Goal: Task Accomplishment & Management: Manage account settings

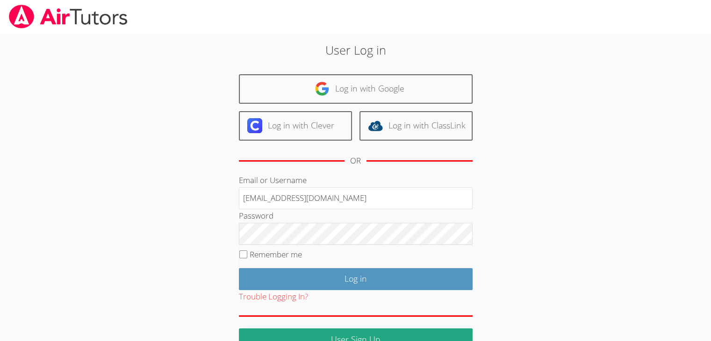
type input "info@pace-tutoring.com"
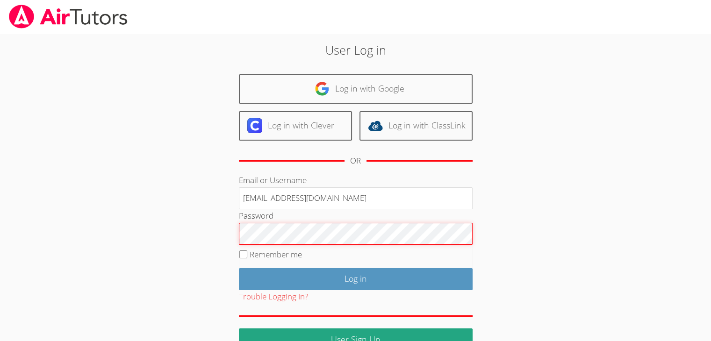
click at [239, 268] on input "Log in" at bounding box center [356, 279] width 234 height 22
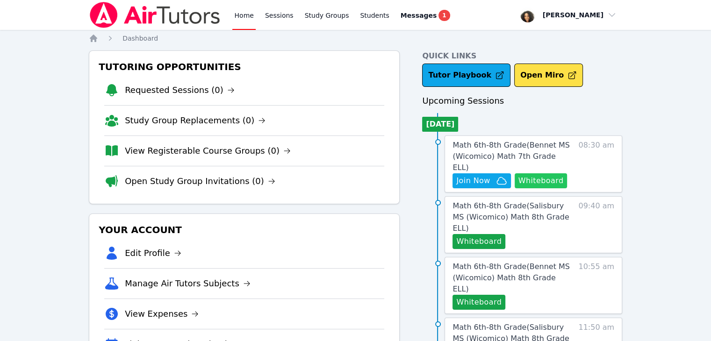
click at [547, 174] on button "Whiteboard" at bounding box center [541, 181] width 53 height 15
click at [404, 14] on span "Messages" at bounding box center [419, 15] width 36 height 9
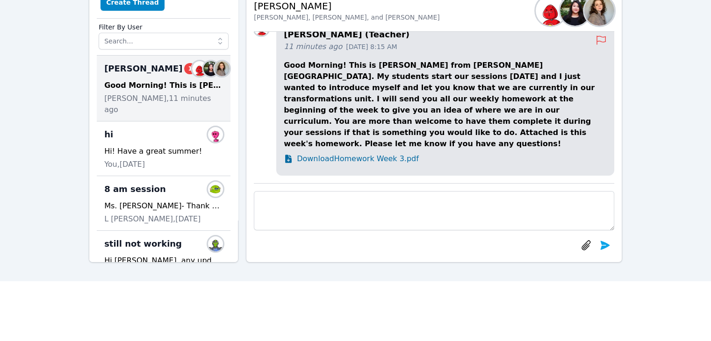
scroll to position [69, 0]
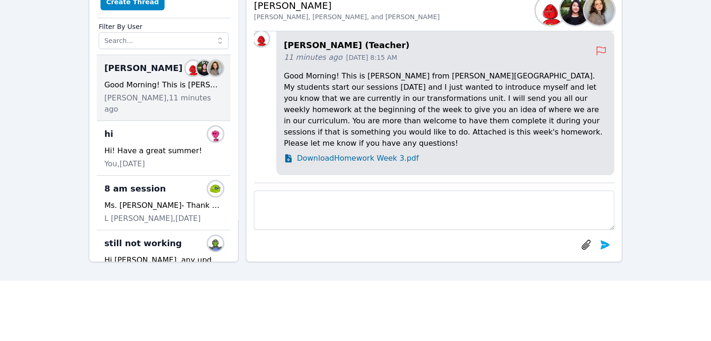
click at [331, 161] on span "Download Homework Week 3.pdf" at bounding box center [358, 158] width 122 height 11
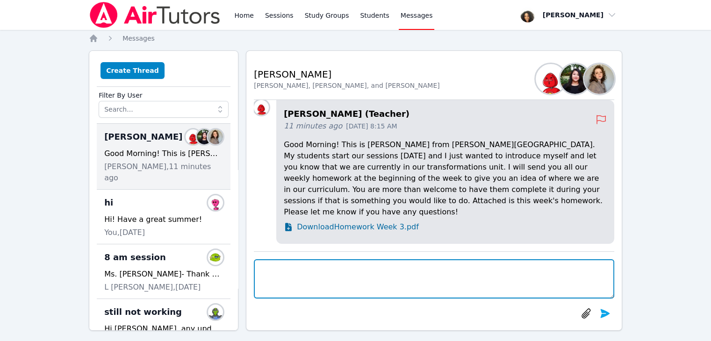
click at [296, 271] on textarea at bounding box center [434, 279] width 361 height 39
click at [277, 274] on textarea at bounding box center [434, 279] width 361 height 39
type textarea "Good morning, and thank you!"
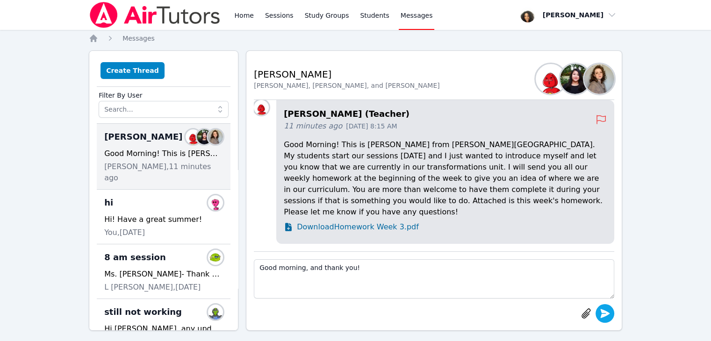
click at [604, 311] on icon "submit" at bounding box center [605, 313] width 9 height 9
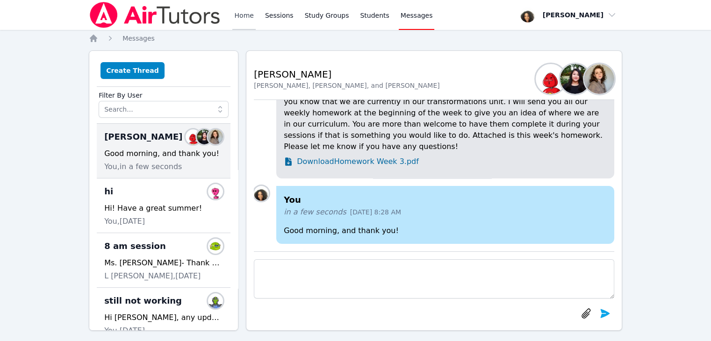
click at [235, 16] on link "Home" at bounding box center [243, 15] width 23 height 30
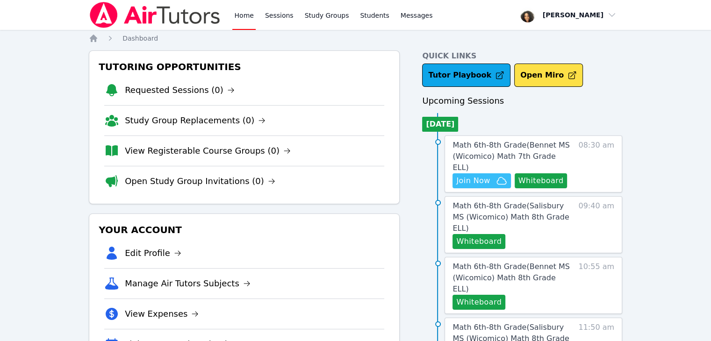
click at [473, 175] on span "Join Now" at bounding box center [473, 180] width 34 height 11
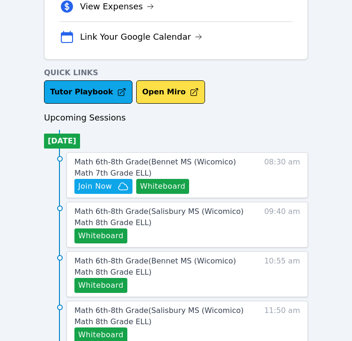
scroll to position [308, 0]
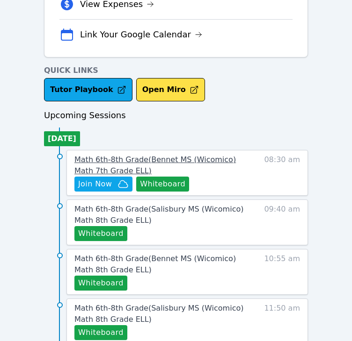
click at [146, 156] on span "Math 6th-8th Grade ( Bennet MS (Wicomico) Math 7th Grade ELL )" at bounding box center [154, 165] width 161 height 20
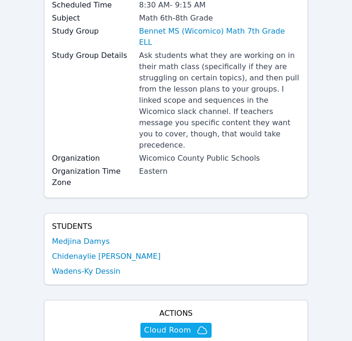
scroll to position [109, 0]
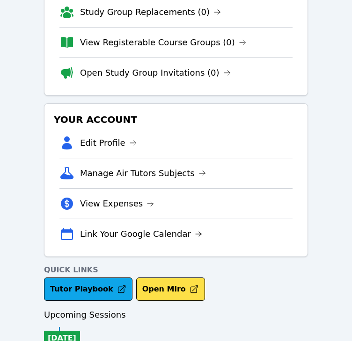
scroll to position [308, 0]
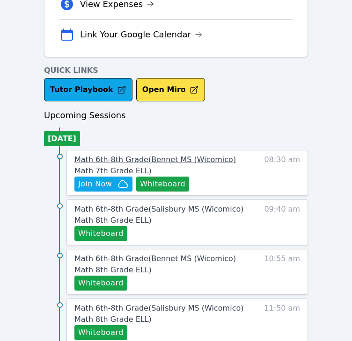
click at [203, 158] on span "Math 6th-8th Grade ( Bennet MS (Wicomico) Math 7th Grade ELL )" at bounding box center [154, 165] width 161 height 20
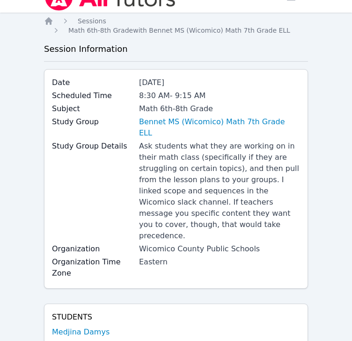
scroll to position [15, 0]
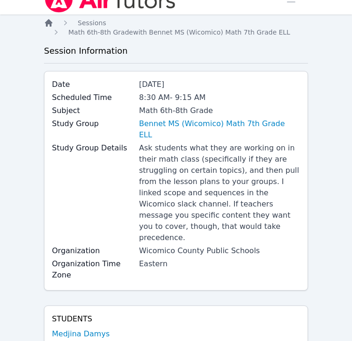
click at [51, 26] on icon "Breadcrumb" at bounding box center [48, 22] width 7 height 7
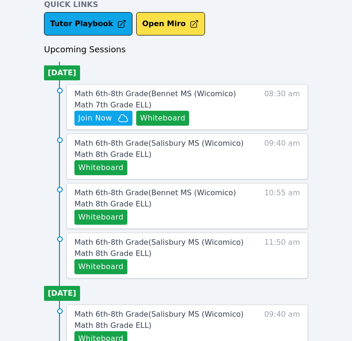
scroll to position [375, 0]
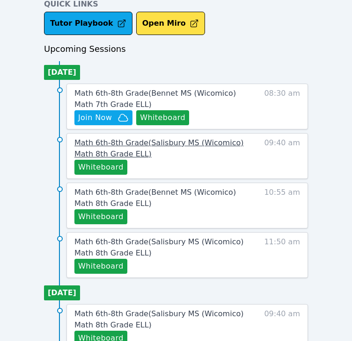
click at [123, 143] on span "Math 6th-8th Grade ( [PERSON_NAME][GEOGRAPHIC_DATA] (Wicomico) Math 8th Grade E…" at bounding box center [158, 148] width 169 height 20
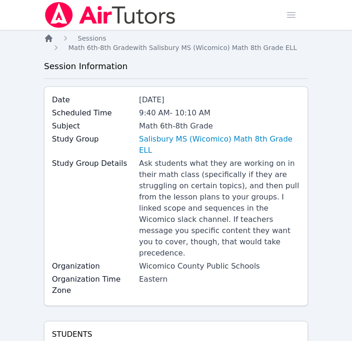
click at [49, 36] on icon "Breadcrumb" at bounding box center [48, 38] width 7 height 7
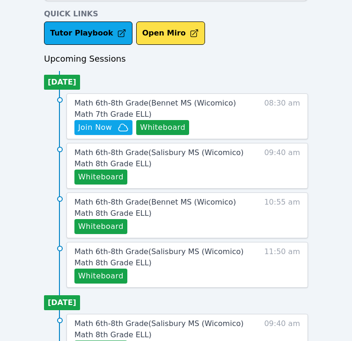
scroll to position [369, 0]
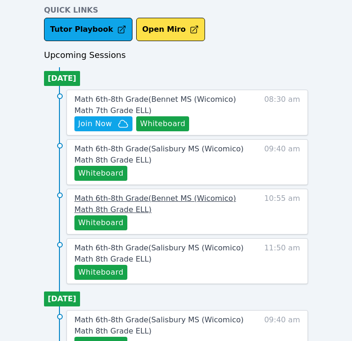
click at [123, 195] on span "Math 6th-8th Grade ( Bennet MS (Wicomico) Math 8th Grade ELL )" at bounding box center [154, 204] width 161 height 20
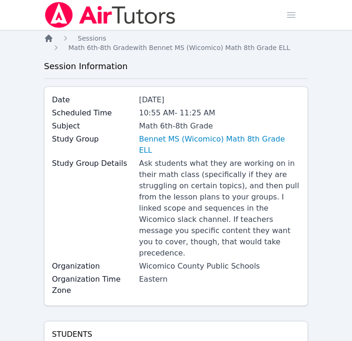
click at [51, 40] on icon "Breadcrumb" at bounding box center [48, 38] width 7 height 7
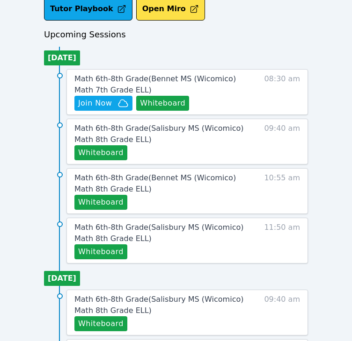
scroll to position [390, 0]
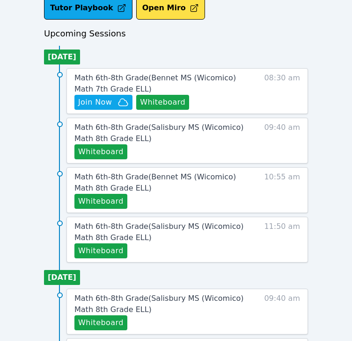
click at [119, 222] on span "Math 6th-8th Grade ( [PERSON_NAME][GEOGRAPHIC_DATA] (Wicomico) Math 8th Grade E…" at bounding box center [158, 232] width 169 height 20
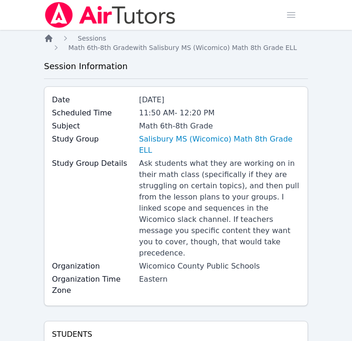
click at [51, 40] on icon "Breadcrumb" at bounding box center [48, 38] width 7 height 7
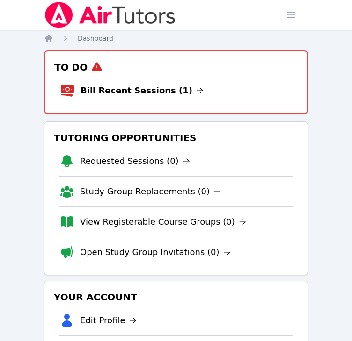
click at [145, 92] on link "Bill Recent Sessions (1)" at bounding box center [141, 90] width 123 height 13
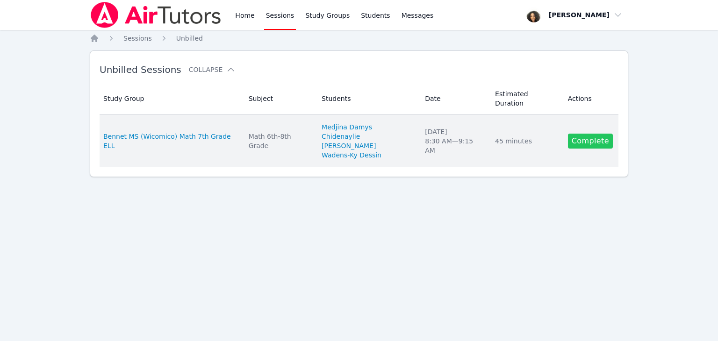
click at [582, 134] on link "Complete" at bounding box center [590, 141] width 45 height 15
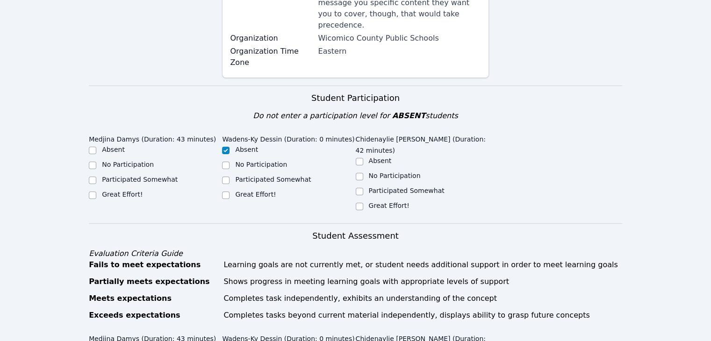
scroll to position [228, 0]
click at [361, 203] on input "Great Effort!" at bounding box center [359, 206] width 7 height 7
checkbox input "true"
click at [109, 191] on label "Great Effort!" at bounding box center [122, 194] width 41 height 7
click at [96, 192] on input "Great Effort!" at bounding box center [92, 195] width 7 height 7
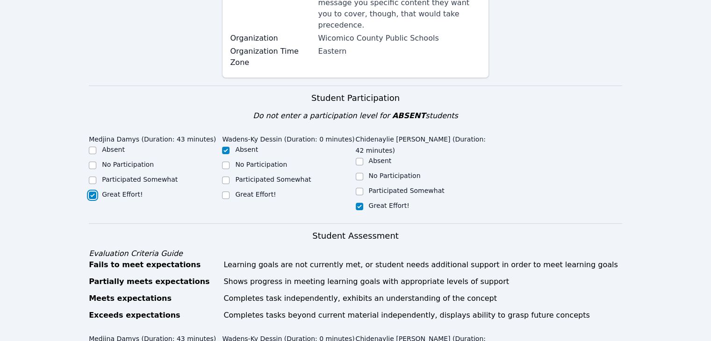
checkbox input "true"
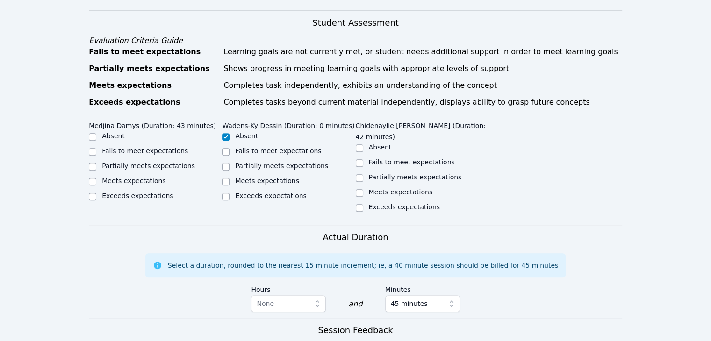
scroll to position [441, 0]
click at [122, 177] on label "Meets expectations" at bounding box center [134, 180] width 64 height 7
click at [96, 178] on input "Meets expectations" at bounding box center [92, 181] width 7 height 7
checkbox input "true"
click at [371, 188] on label "Meets expectations" at bounding box center [401, 191] width 64 height 7
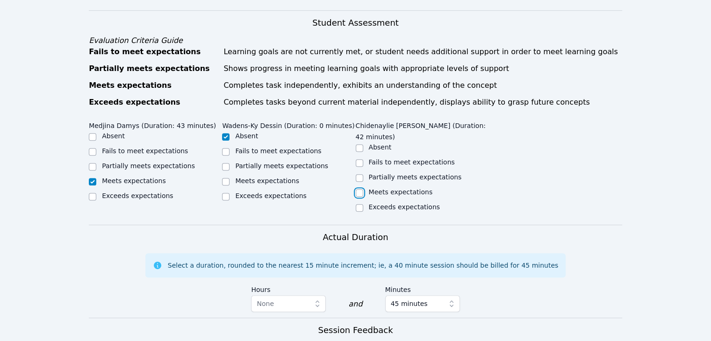
click at [363, 189] on input "Meets expectations" at bounding box center [359, 192] width 7 height 7
checkbox input "true"
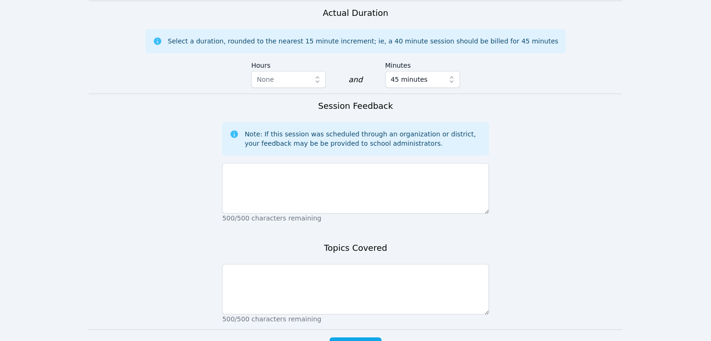
scroll to position [669, 0]
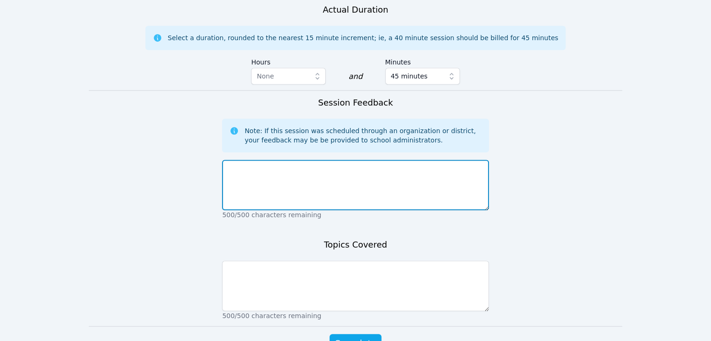
click at [371, 160] on textarea at bounding box center [355, 185] width 267 height 51
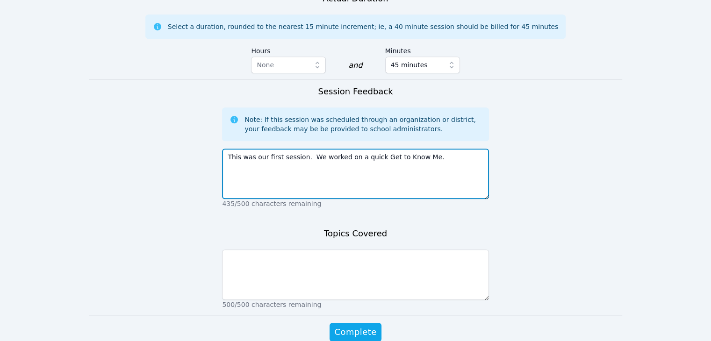
scroll to position [680, 0]
type textarea "This was our first session. We worked on a quick Get to Know Me."
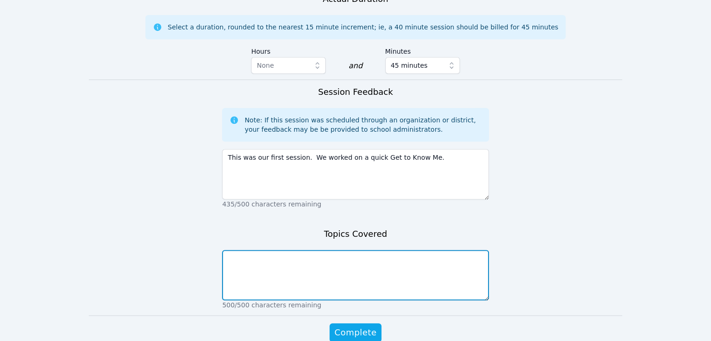
click at [338, 250] on textarea at bounding box center [355, 275] width 267 height 51
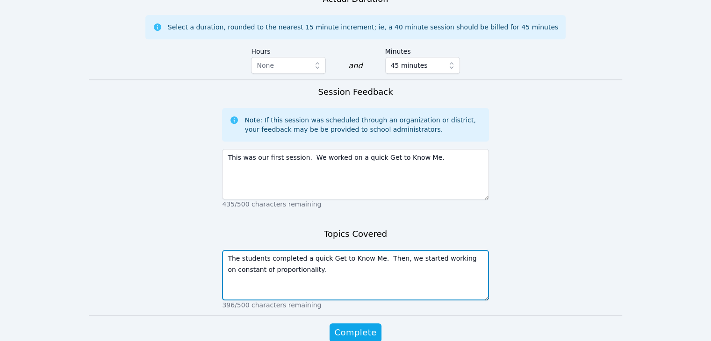
scroll to position [680, 0]
click at [317, 250] on textarea "The students completed a quick Get to Know Me. Then, we started working on cons…" at bounding box center [355, 275] width 267 height 51
type textarea "The students completed a quick Get to Know Me. Then, we started working on cons…"
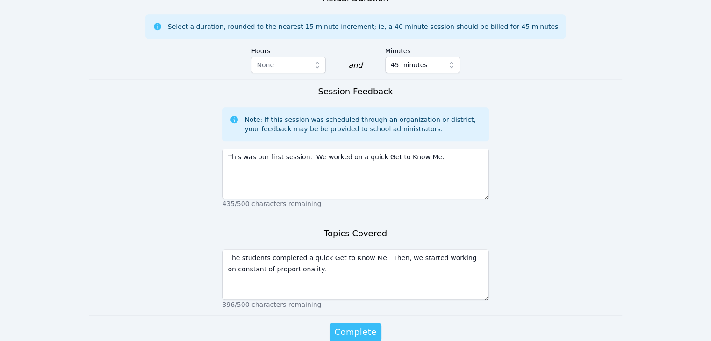
click at [342, 326] on span "Complete" at bounding box center [355, 332] width 42 height 13
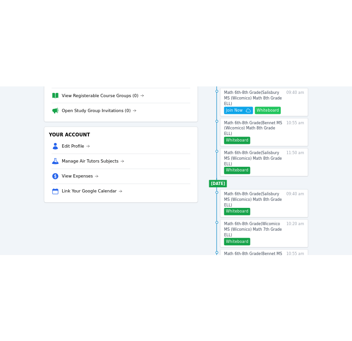
scroll to position [63, 0]
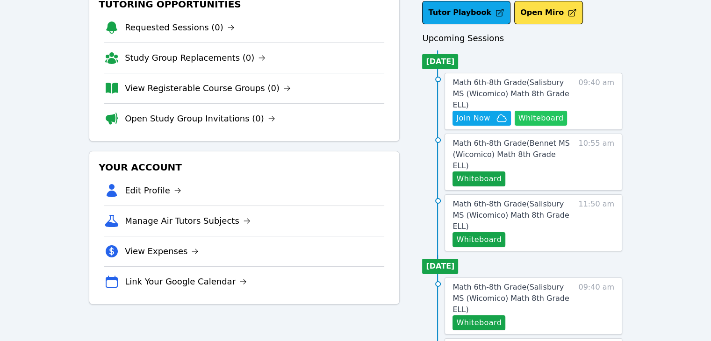
click at [533, 111] on button "Whiteboard" at bounding box center [541, 118] width 53 height 15
click at [543, 111] on button "Whiteboard" at bounding box center [541, 118] width 53 height 15
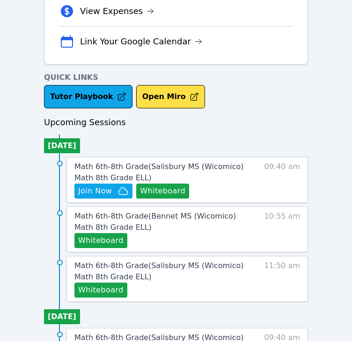
scroll to position [314, 0]
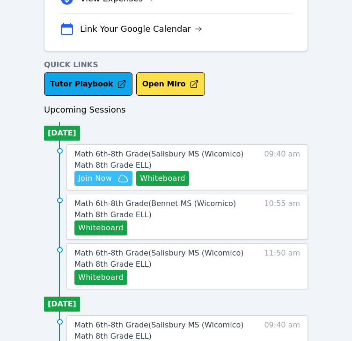
click at [107, 176] on span "Join Now" at bounding box center [95, 178] width 34 height 11
click at [248, 90] on div "Tutor Playbook Open Miro" at bounding box center [176, 83] width 264 height 23
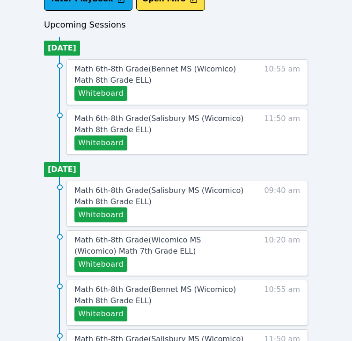
scroll to position [469, 0]
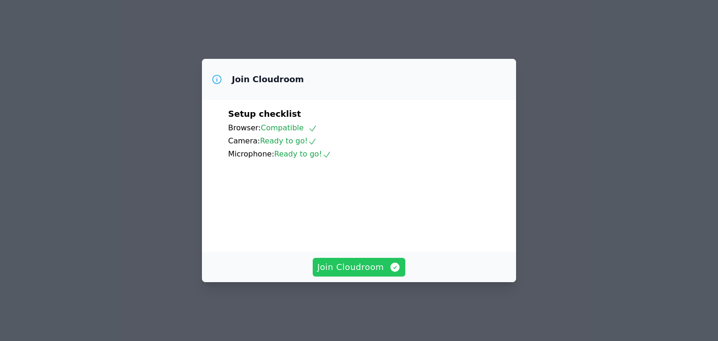
click at [340, 274] on span "Join Cloudroom" at bounding box center [360, 267] width 84 height 13
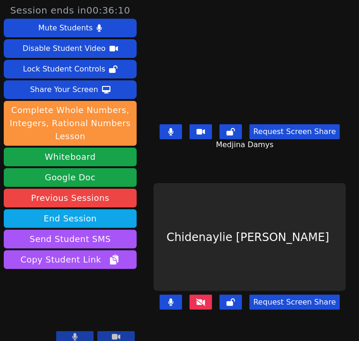
click at [280, 165] on div "Medjina Damys Request Screen Share Medjina Damys" at bounding box center [249, 85] width 193 height 171
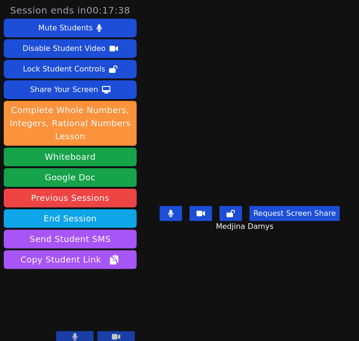
scroll to position [8, 0]
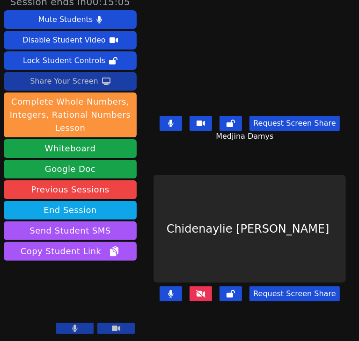
click at [71, 74] on div "Share Your Screen" at bounding box center [64, 81] width 68 height 15
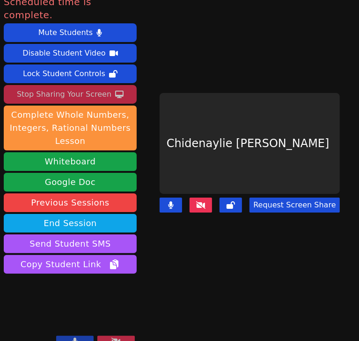
click at [84, 301] on video at bounding box center [70, 313] width 133 height 75
click at [77, 87] on div "Stop Sharing Your Screen" at bounding box center [64, 94] width 94 height 15
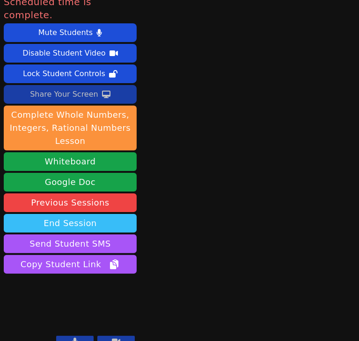
click at [80, 214] on button "End Session" at bounding box center [70, 223] width 133 height 19
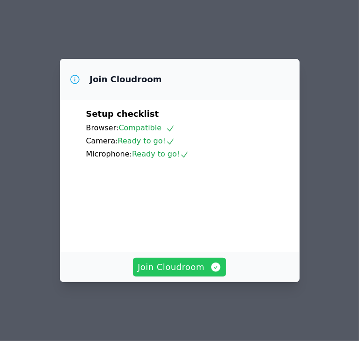
click at [161, 274] on span "Join Cloudroom" at bounding box center [179, 267] width 84 height 13
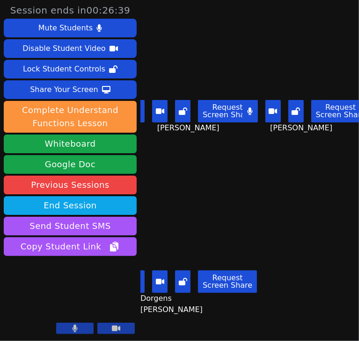
drag, startPoint x: 280, startPoint y: 151, endPoint x: 272, endPoint y: 201, distance: 50.6
click at [272, 201] on main "Wood Anglade Request Screen Share Wood Anglade Wadney Thermidor Request Screen …" at bounding box center [249, 170] width 218 height 341
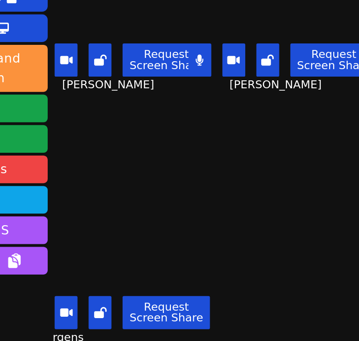
scroll to position [0, 9]
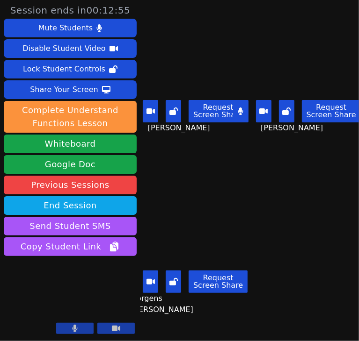
click at [297, 169] on main "Wood Anglade Request Screen Share Wood Anglade Wadney Thermidor Request Screen …" at bounding box center [249, 170] width 218 height 341
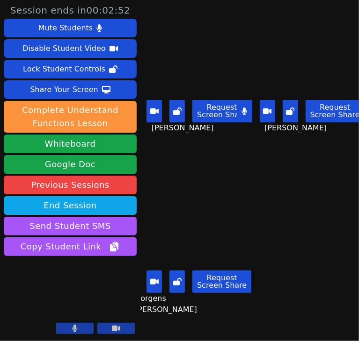
scroll to position [0, 1]
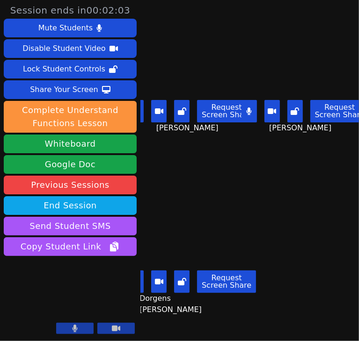
click at [292, 205] on main "Wood Anglade Request Screen Share Wood Anglade Wadney Thermidor Request Screen …" at bounding box center [249, 170] width 218 height 341
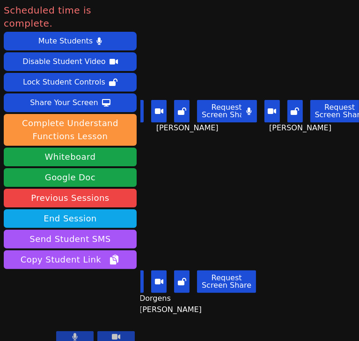
click at [309, 224] on main "Wood Anglade Request Screen Share Wood Anglade Wadney Thermidor Request Screen …" at bounding box center [249, 170] width 218 height 341
click at [311, 197] on main "Wood Anglade Request Screen Share Wood Anglade Wadney Thermidor Request Screen …" at bounding box center [249, 170] width 218 height 341
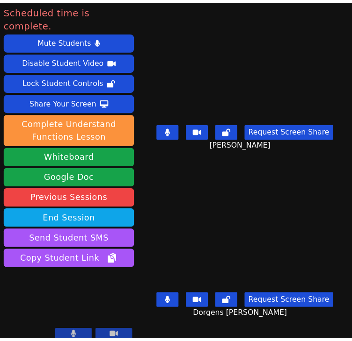
scroll to position [0, 0]
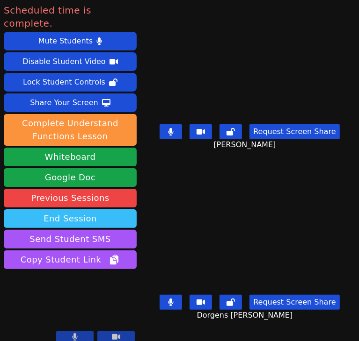
click at [84, 210] on button "End Session" at bounding box center [70, 219] width 133 height 19
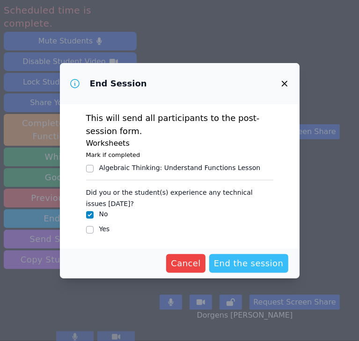
click at [258, 260] on span "End the session" at bounding box center [249, 263] width 70 height 13
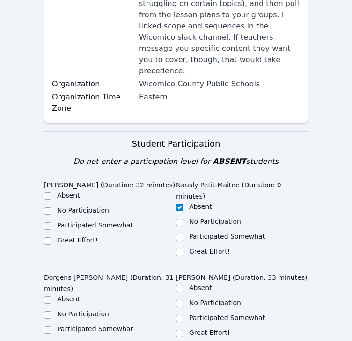
scroll to position [213, 0]
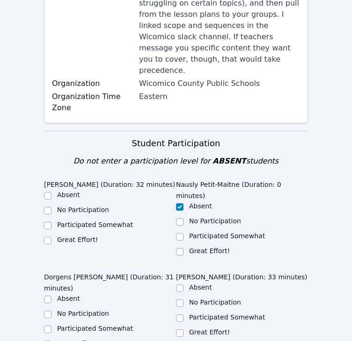
click at [63, 236] on label "Great Effort!" at bounding box center [77, 239] width 41 height 7
click at [51, 237] on input "Great Effort!" at bounding box center [47, 240] width 7 height 7
checkbox input "true"
click at [58, 340] on label "Great Effort!" at bounding box center [77, 343] width 41 height 7
click at [51, 341] on input "Great Effort!" at bounding box center [47, 344] width 7 height 7
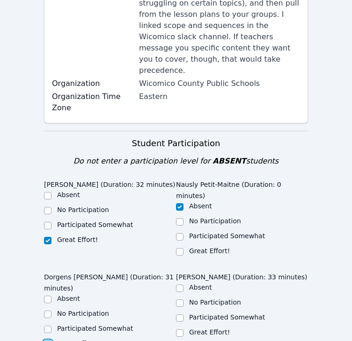
checkbox input "true"
click at [180, 330] on input "Great Effort!" at bounding box center [179, 333] width 7 height 7
checkbox input "true"
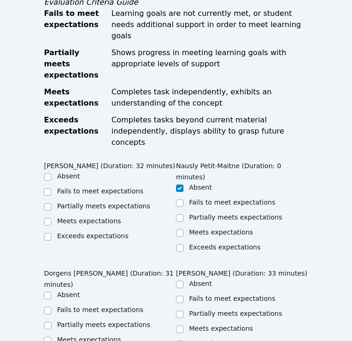
scroll to position [604, 0]
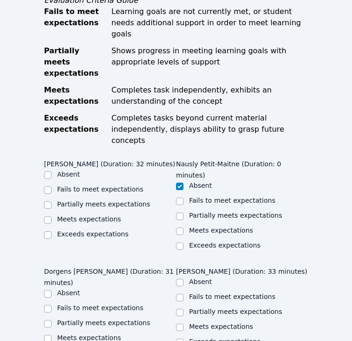
click at [85, 216] on label "Meets expectations" at bounding box center [89, 219] width 64 height 7
click at [51, 217] on input "Meets expectations" at bounding box center [47, 220] width 7 height 7
checkbox input "true"
click at [89, 334] on label "Meets expectations" at bounding box center [89, 337] width 64 height 7
click at [51, 335] on input "Meets expectations" at bounding box center [47, 338] width 7 height 7
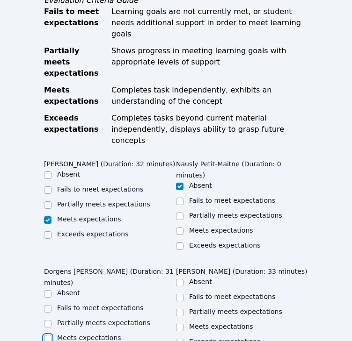
checkbox input "true"
click at [202, 323] on label "Meets expectations" at bounding box center [221, 326] width 64 height 7
click at [183, 324] on input "Meets expectations" at bounding box center [179, 327] width 7 height 7
checkbox input "true"
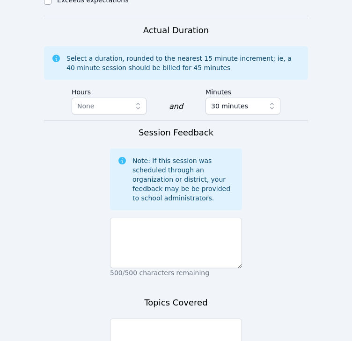
scroll to position [970, 0]
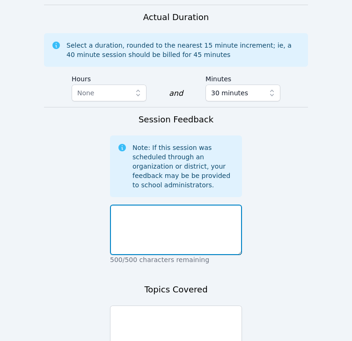
click at [191, 205] on textarea at bounding box center [176, 230] width 132 height 51
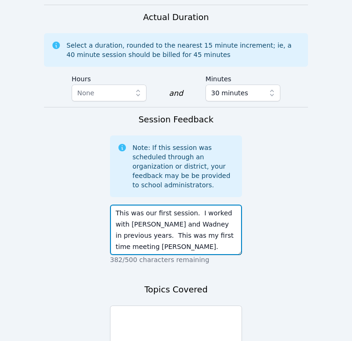
type textarea "This was our first session. I worked with Wood and Wadney in previous years. Th…"
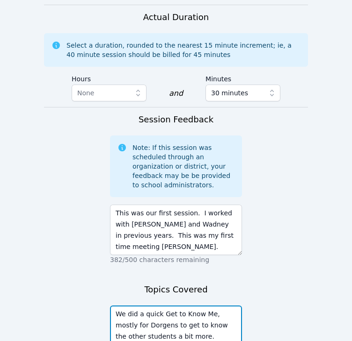
type textarea "We did a quick Get to Know Me, mostly for Dorgens to get to know the other stud…"
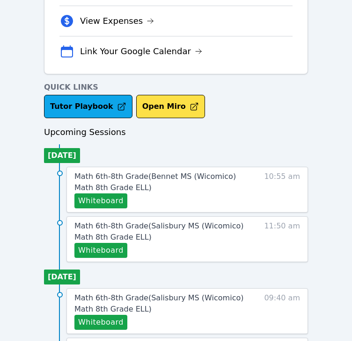
scroll to position [292, 0]
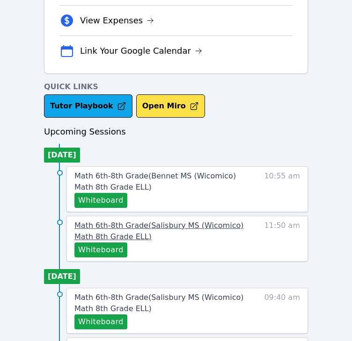
click at [112, 221] on span "Math 6th-8th Grade ( [PERSON_NAME][GEOGRAPHIC_DATA] (Wicomico) Math 8th Grade E…" at bounding box center [158, 231] width 169 height 20
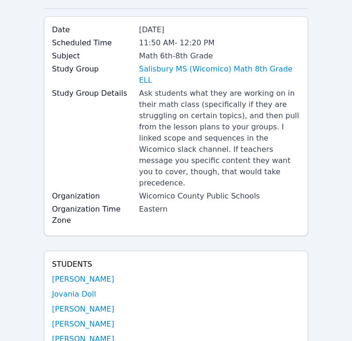
scroll to position [83, 0]
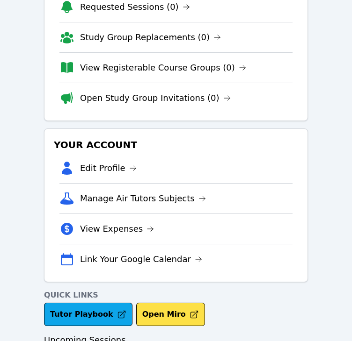
scroll to position [292, 0]
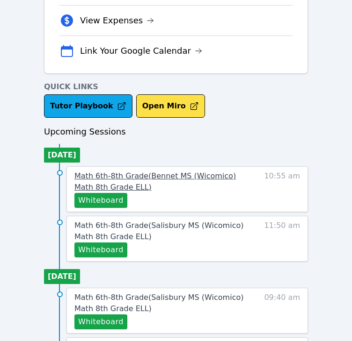
click at [125, 172] on span "Math 6th-8th Grade ( Bennet MS (Wicomico) Math 8th Grade ELL )" at bounding box center [154, 182] width 161 height 20
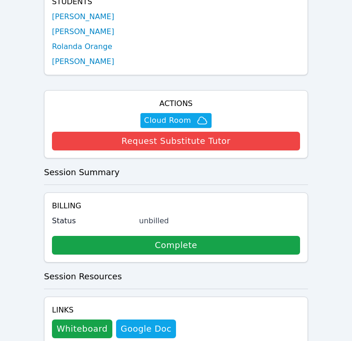
scroll to position [334, 0]
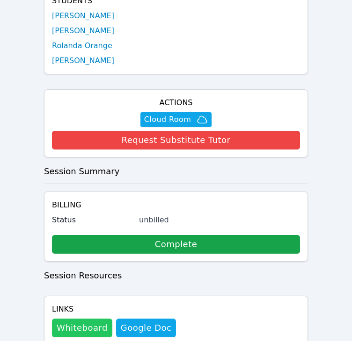
click at [84, 319] on button "Whiteboard" at bounding box center [82, 328] width 60 height 19
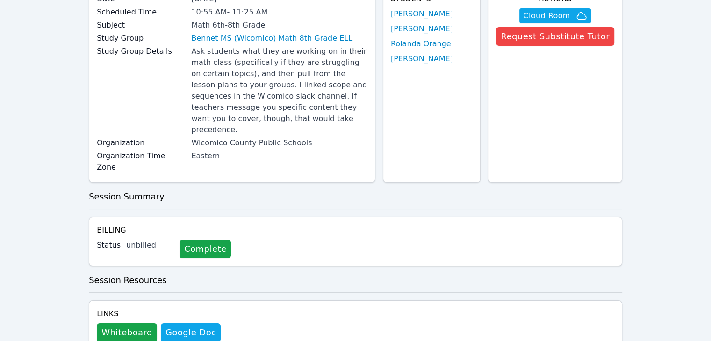
scroll to position [0, 0]
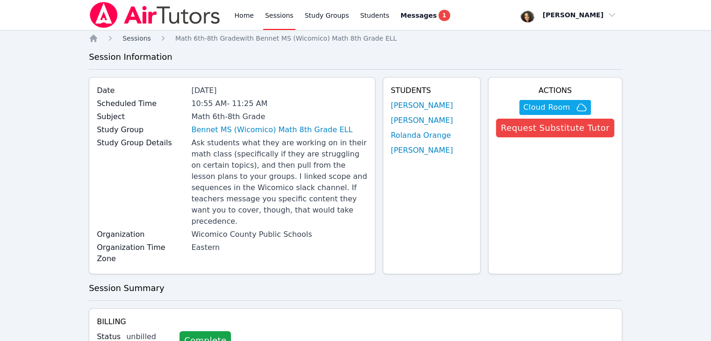
click at [134, 40] on span "Sessions" at bounding box center [137, 38] width 29 height 7
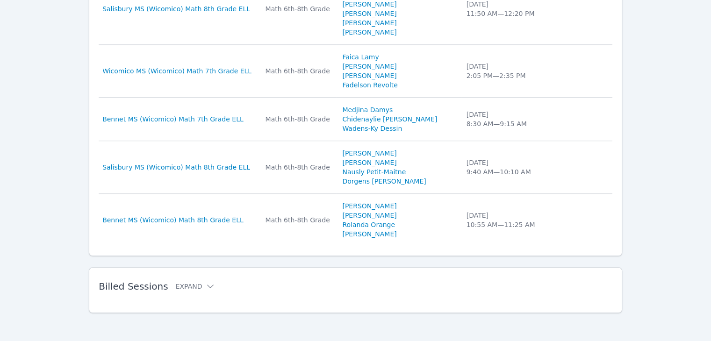
scroll to position [668, 0]
click at [186, 283] on button "Expand" at bounding box center [196, 286] width 40 height 9
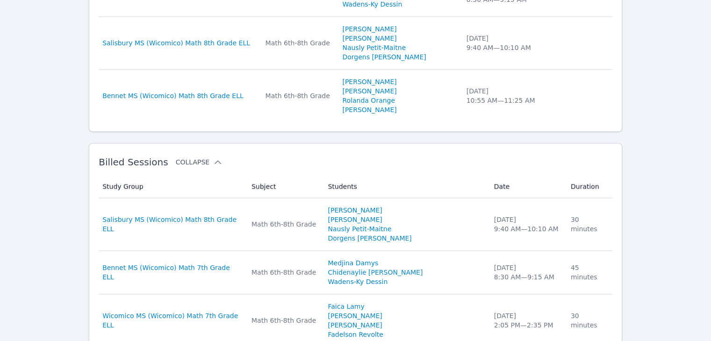
scroll to position [796, 0]
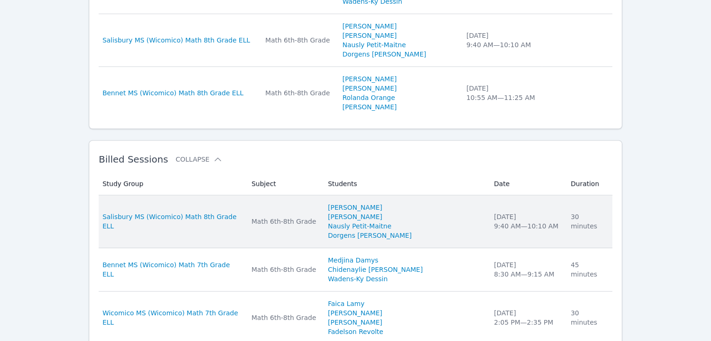
click at [186, 225] on td "Study Group Salisbury MS (Wicomico) Math 8th Grade ELL" at bounding box center [172, 221] width 147 height 53
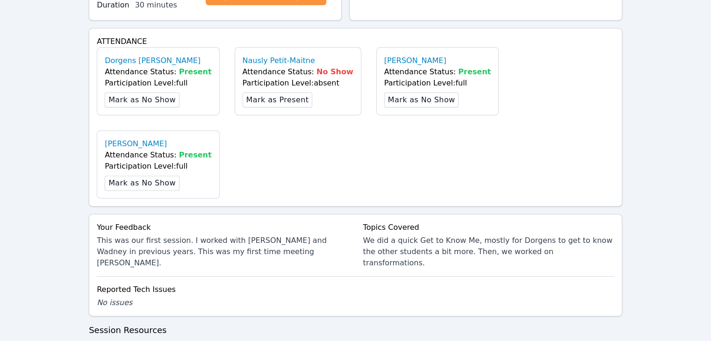
scroll to position [323, 0]
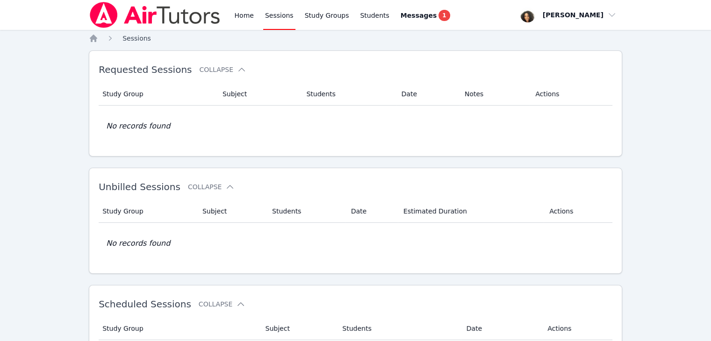
click at [134, 40] on span "Sessions" at bounding box center [137, 38] width 29 height 7
click at [93, 36] on icon "Breadcrumb" at bounding box center [93, 38] width 7 height 7
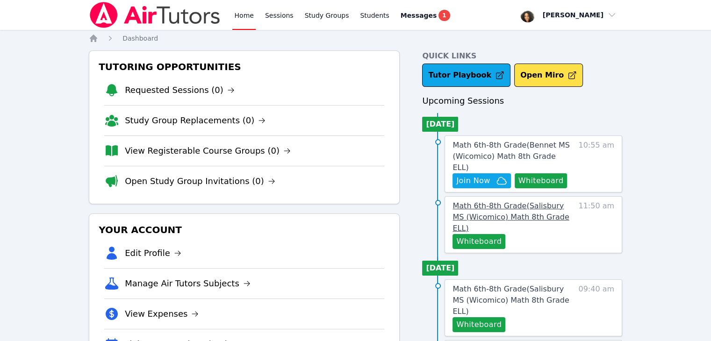
click at [358, 202] on span "Math 6th-8th Grade ( [PERSON_NAME][GEOGRAPHIC_DATA] (Wicomico) Math 8th Grade E…" at bounding box center [511, 217] width 116 height 31
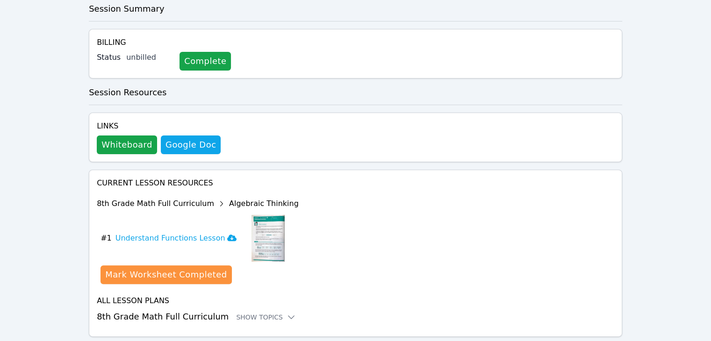
scroll to position [282, 0]
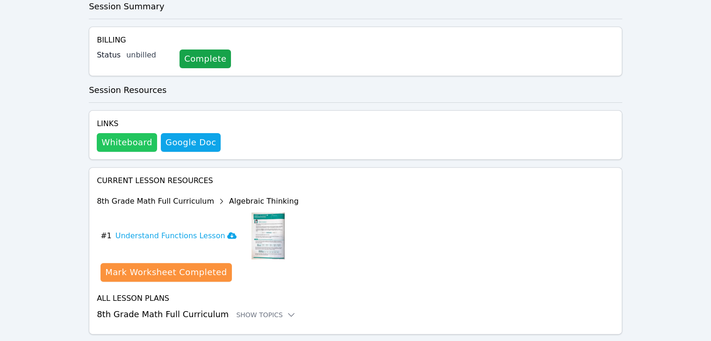
click at [121, 133] on button "Whiteboard" at bounding box center [127, 142] width 60 height 19
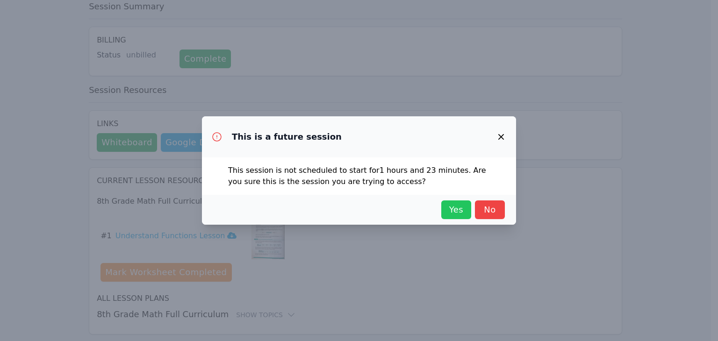
click at [358, 209] on span "Yes" at bounding box center [456, 209] width 21 height 13
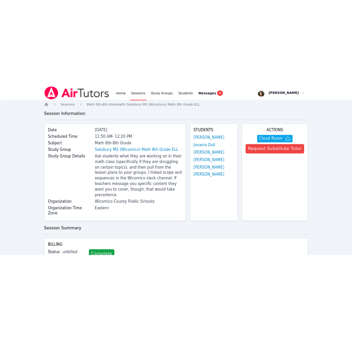
scroll to position [0, 0]
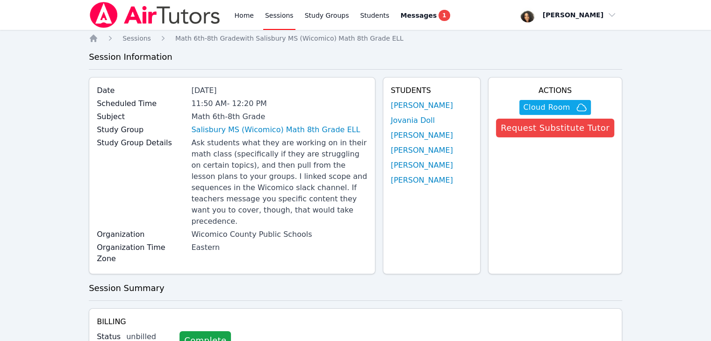
click at [93, 43] on div "Home Sessions Math 6th-8th Grade with [PERSON_NAME] MS (Wicomico) Math 8th Grad…" at bounding box center [356, 340] width 534 height 613
click at [94, 40] on icon "Breadcrumb" at bounding box center [93, 38] width 9 height 9
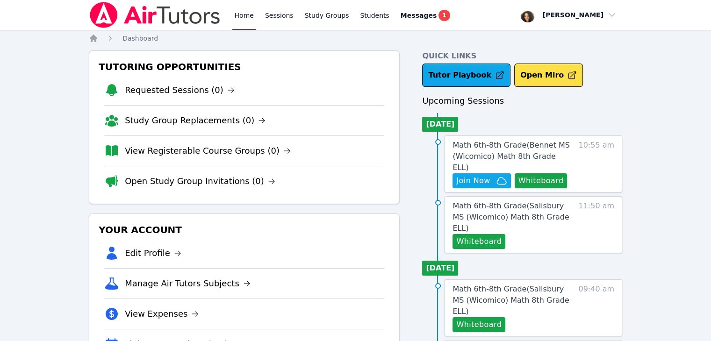
click at [358, 12] on span "Messages" at bounding box center [419, 15] width 36 height 9
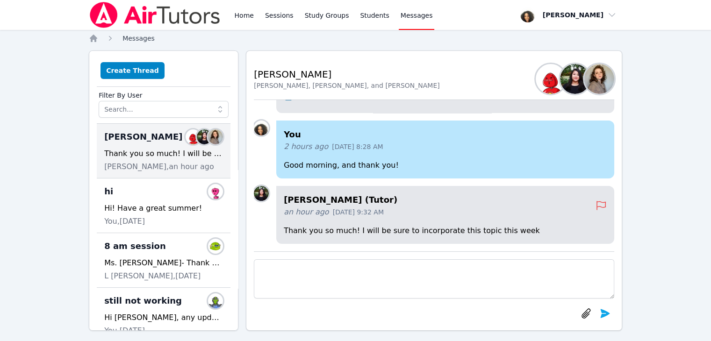
click at [139, 38] on span "Messages" at bounding box center [139, 38] width 32 height 7
click at [94, 38] on icon "Breadcrumb" at bounding box center [93, 38] width 7 height 7
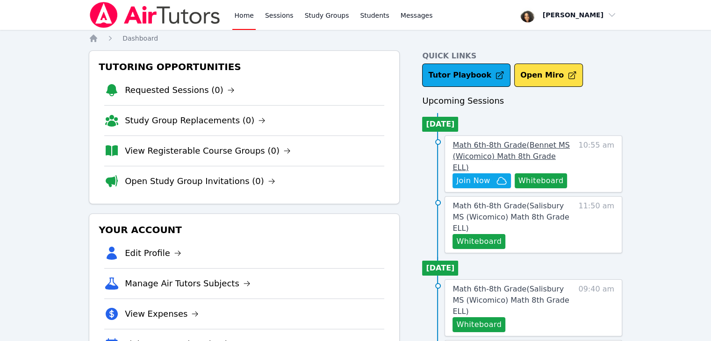
click at [358, 148] on span "Math 6th-8th Grade ( Bennet MS (Wicomico) Math 8th Grade ELL )" at bounding box center [511, 156] width 117 height 31
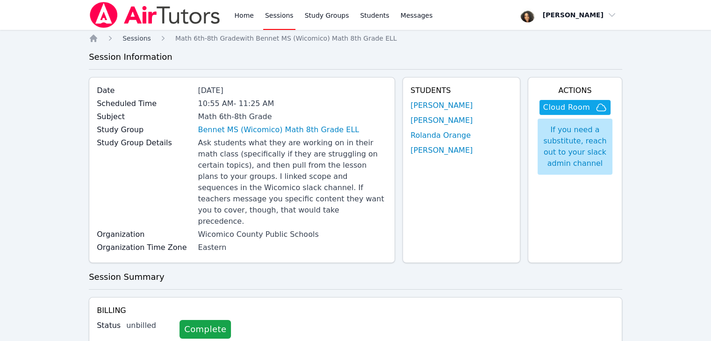
click at [132, 37] on span "Sessions" at bounding box center [137, 38] width 29 height 7
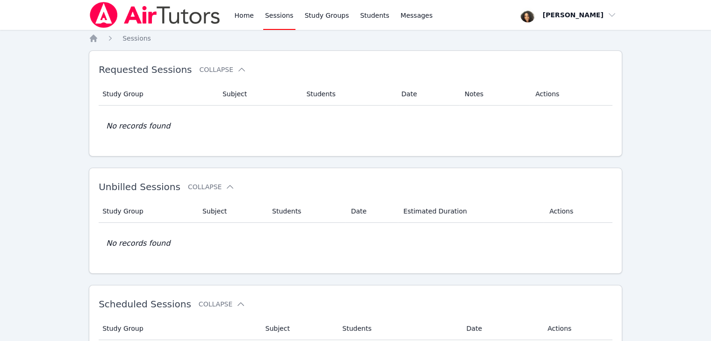
click at [103, 14] on img at bounding box center [155, 15] width 132 height 26
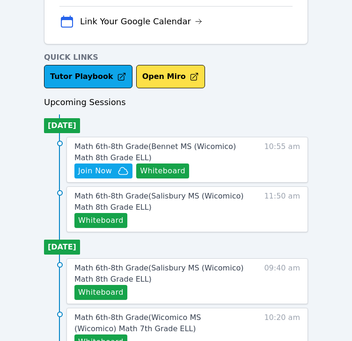
scroll to position [329, 0]
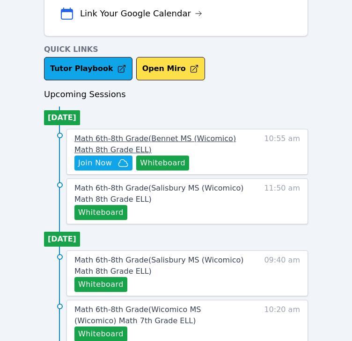
click at [172, 135] on span "Math 6th-8th Grade ( Bennet MS (Wicomico) Math 8th Grade ELL )" at bounding box center [154, 144] width 161 height 20
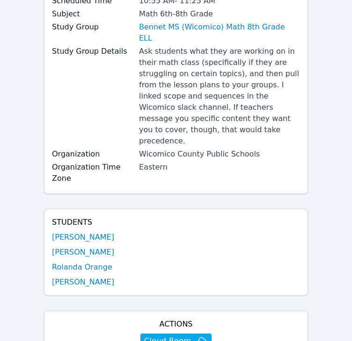
scroll to position [111, 0]
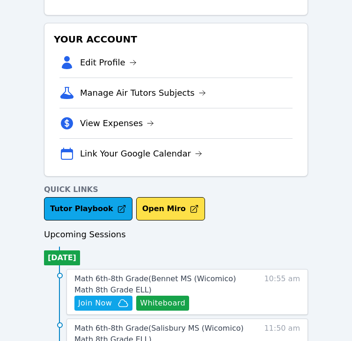
scroll to position [189, 0]
click at [104, 306] on span "Join Now" at bounding box center [95, 303] width 34 height 11
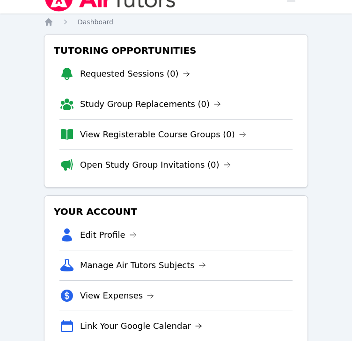
scroll to position [0, 0]
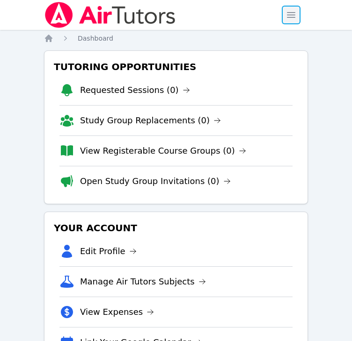
click at [289, 14] on span "button" at bounding box center [291, 15] width 21 height 21
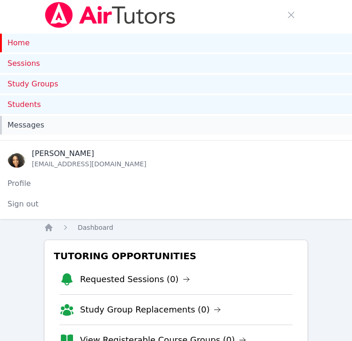
click at [53, 130] on div "Messages" at bounding box center [175, 125] width 337 height 11
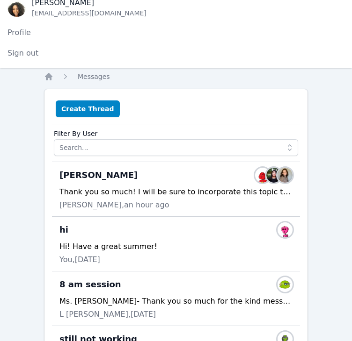
scroll to position [152, 0]
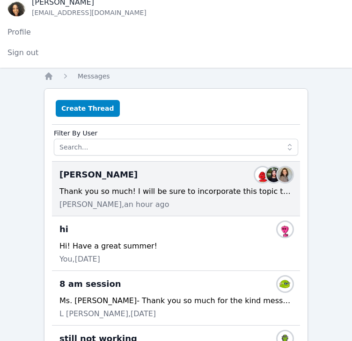
click at [100, 186] on div "Thank you so much! I will be sure to incorporate this topic this week" at bounding box center [175, 191] width 233 height 11
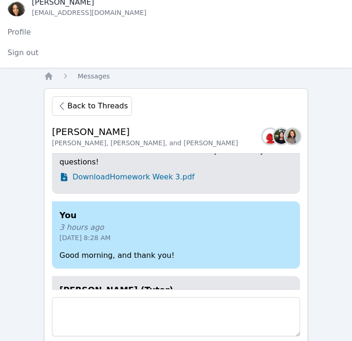
scroll to position [-75, 0]
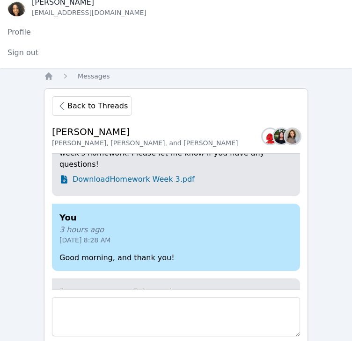
click at [11, 96] on div "Home Sessions Study Groups Students Messages Open user menu [PERSON_NAME] Open …" at bounding box center [176, 117] width 352 height 539
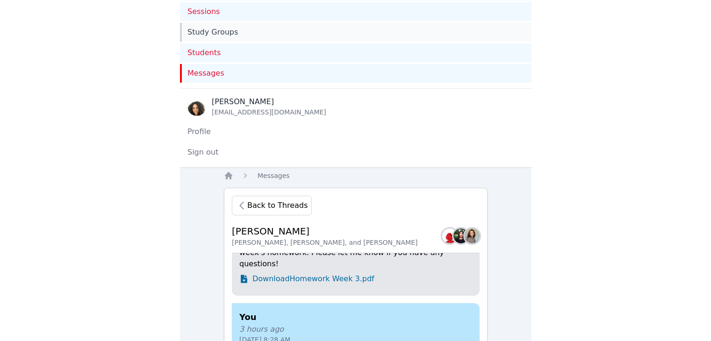
scroll to position [0, 0]
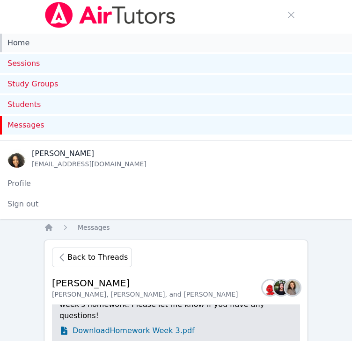
click at [33, 43] on link "Home" at bounding box center [176, 43] width 352 height 19
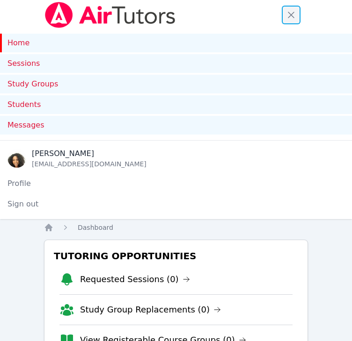
click at [291, 17] on span "button" at bounding box center [291, 15] width 21 height 21
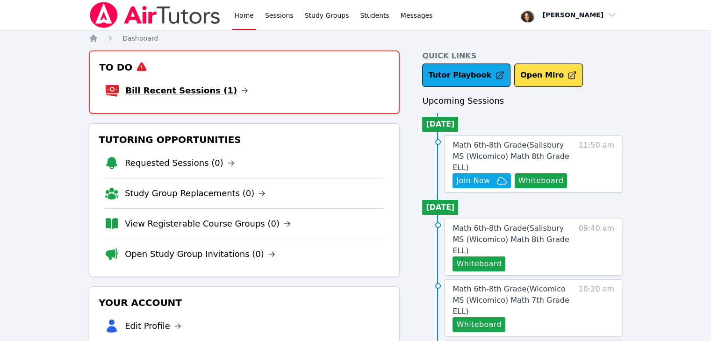
click at [200, 89] on link "Bill Recent Sessions (1)" at bounding box center [186, 90] width 123 height 13
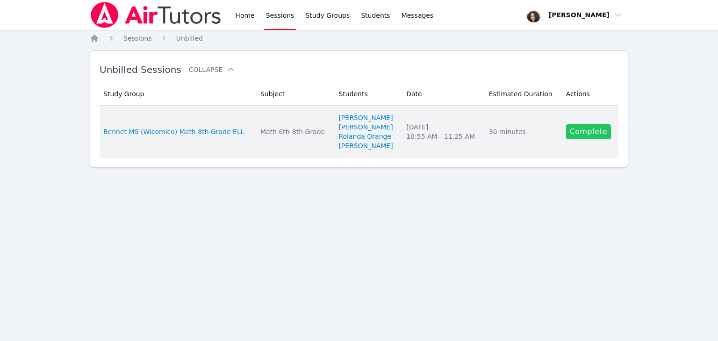
click at [358, 133] on link "Complete" at bounding box center [588, 131] width 45 height 15
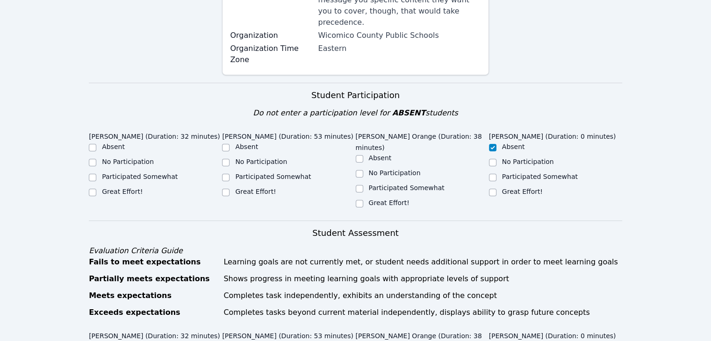
scroll to position [241, 0]
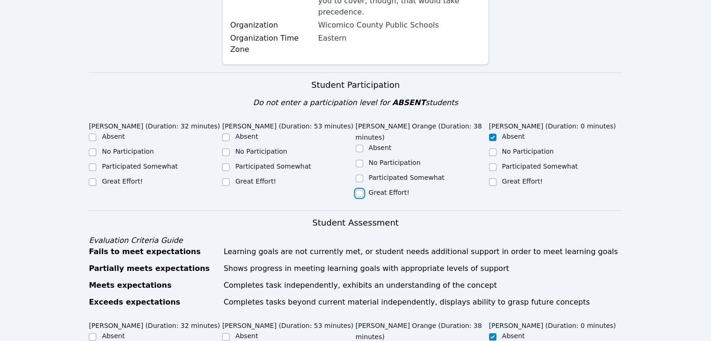
click at [358, 190] on input "Great Effort!" at bounding box center [359, 193] width 7 height 7
checkbox input "true"
click at [259, 178] on label "Great Effort!" at bounding box center [255, 181] width 41 height 7
click at [230, 179] on input "Great Effort!" at bounding box center [225, 182] width 7 height 7
checkbox input "true"
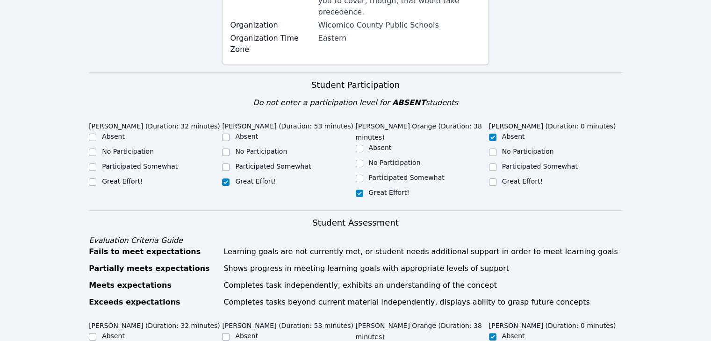
click at [125, 178] on label "Great Effort!" at bounding box center [122, 181] width 41 height 7
click at [96, 179] on input "Great Effort!" at bounding box center [92, 182] width 7 height 7
checkbox input "true"
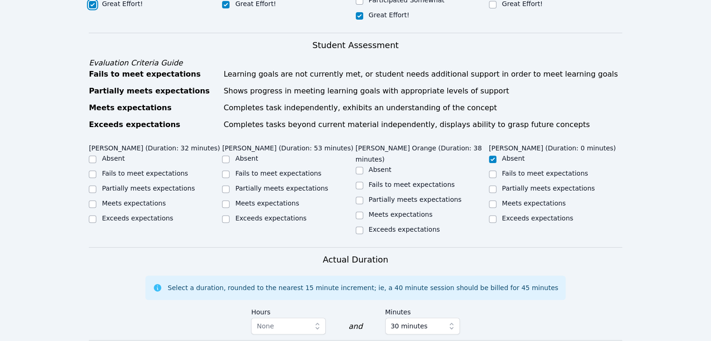
scroll to position [420, 0]
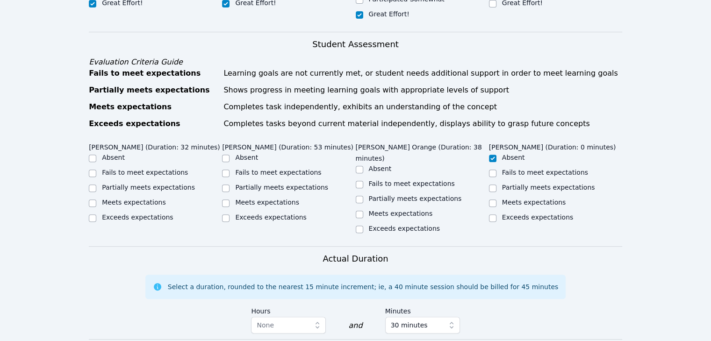
click at [125, 199] on label "Meets expectations" at bounding box center [134, 202] width 64 height 7
click at [96, 200] on input "Meets expectations" at bounding box center [92, 203] width 7 height 7
checkbox input "true"
click at [271, 199] on label "Meets expectations" at bounding box center [267, 202] width 64 height 7
click at [230, 200] on input "Meets expectations" at bounding box center [225, 203] width 7 height 7
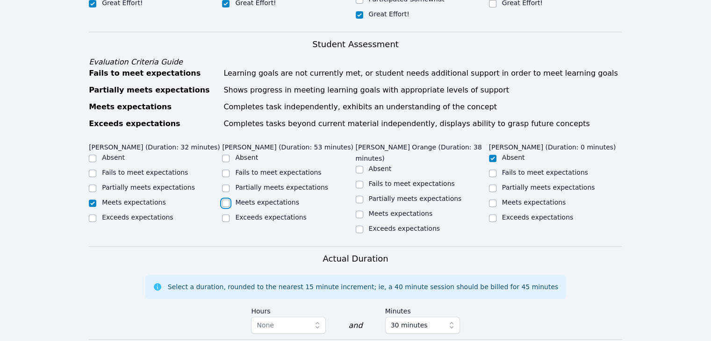
checkbox input "true"
click at [358, 210] on label "Meets expectations" at bounding box center [401, 213] width 64 height 7
click at [358, 211] on input "Meets expectations" at bounding box center [359, 214] width 7 height 7
checkbox input "true"
click at [358, 199] on label "Meets expectations" at bounding box center [534, 202] width 64 height 7
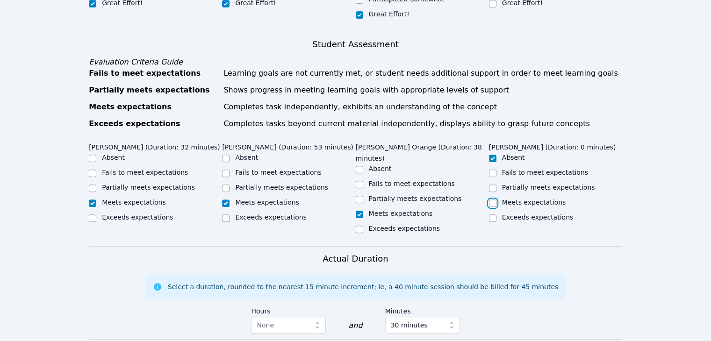
click at [358, 200] on input "Meets expectations" at bounding box center [492, 203] width 7 height 7
checkbox input "true"
checkbox input "false"
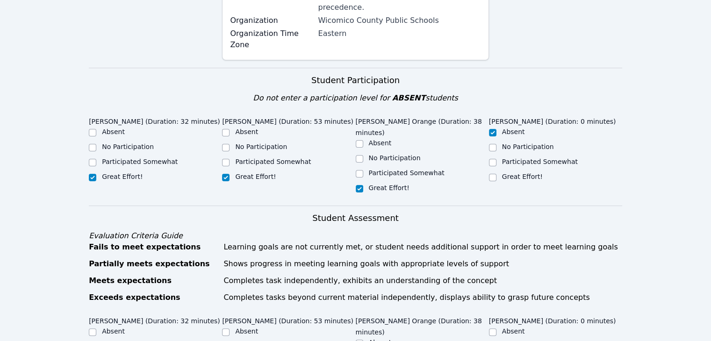
scroll to position [245, 0]
click at [358, 174] on label "Great Effort!" at bounding box center [522, 177] width 41 height 7
click at [358, 175] on input "Great Effort!" at bounding box center [492, 178] width 7 height 7
checkbox input "true"
checkbox input "false"
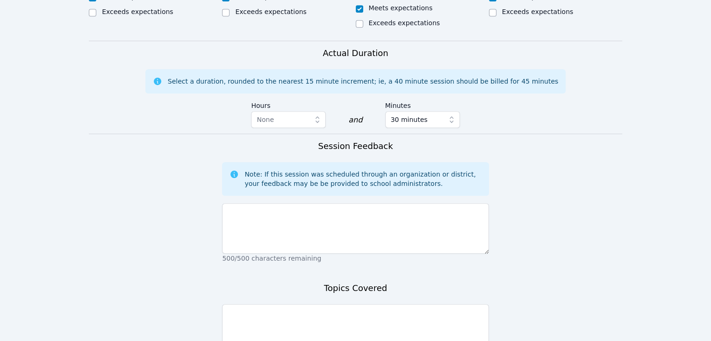
scroll to position [626, 0]
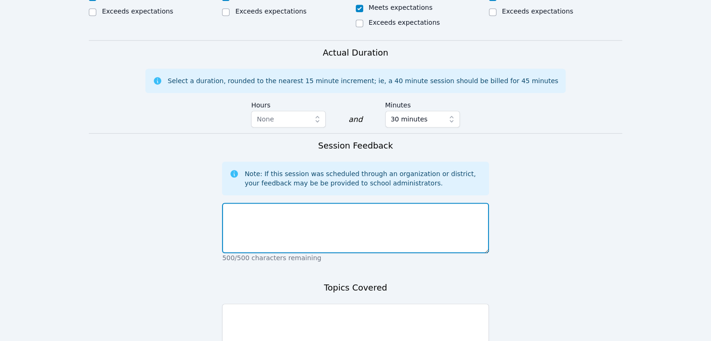
click at [358, 203] on textarea at bounding box center [355, 228] width 267 height 51
type textarea "I have worked with all of these students in the past. It was great seeing them …"
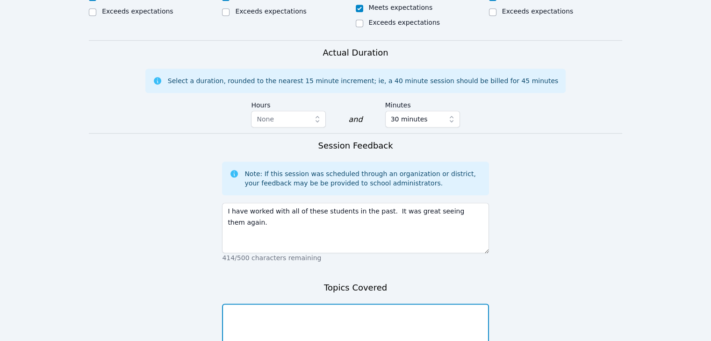
click at [358, 304] on textarea at bounding box center [355, 329] width 267 height 51
click at [358, 304] on textarea "W" at bounding box center [355, 329] width 267 height 51
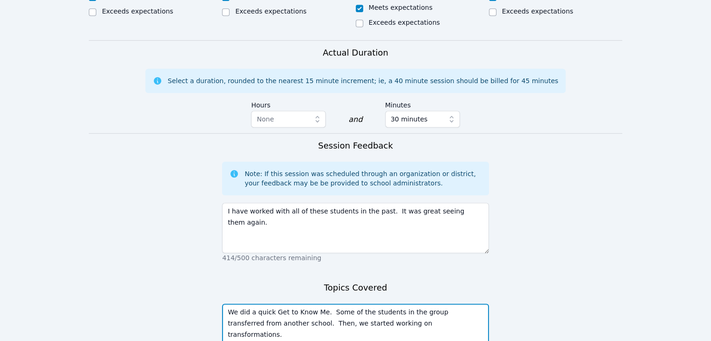
scroll to position [680, 0]
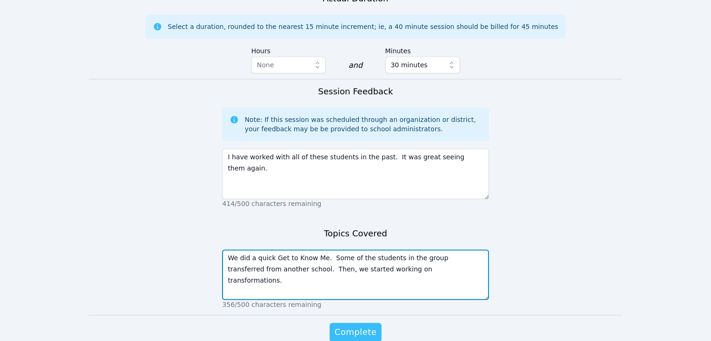
type textarea "We did a quick Get to Know Me. Some of the students in the group transferred fr…"
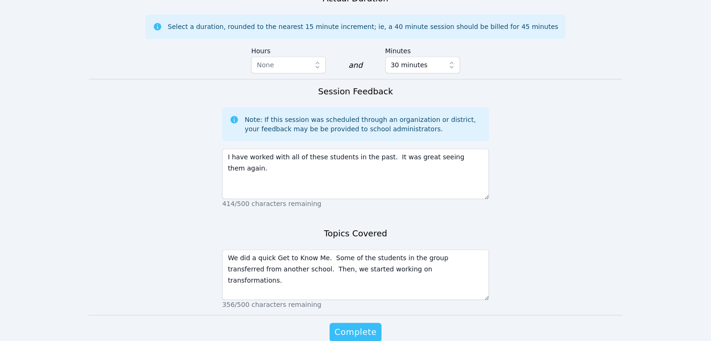
click at [358, 326] on span "Complete" at bounding box center [355, 332] width 42 height 13
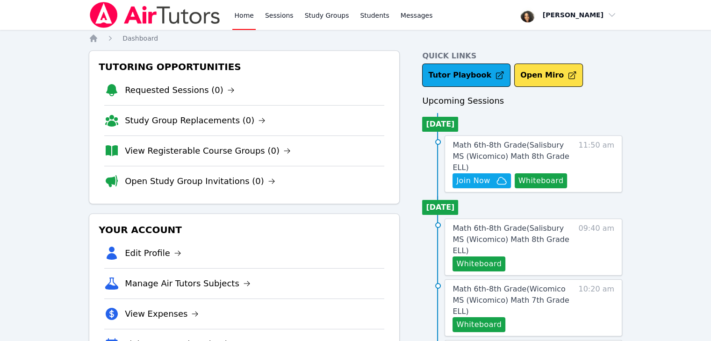
click at [304, 39] on nav "Home Dashboard" at bounding box center [356, 38] width 534 height 9
click at [358, 15] on span "button" at bounding box center [569, 15] width 102 height 21
click at [358, 55] on button "Logout" at bounding box center [572, 53] width 90 height 17
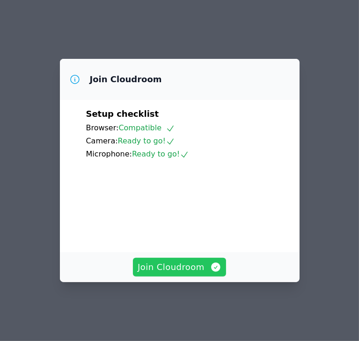
click at [200, 274] on span "Join Cloudroom" at bounding box center [179, 267] width 84 height 13
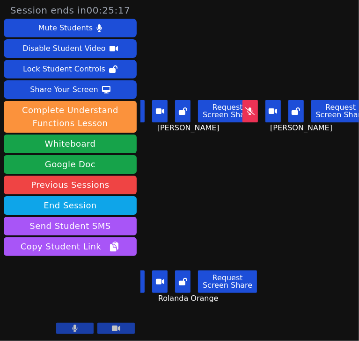
click at [249, 109] on icon at bounding box center [249, 111] width 9 height 7
drag, startPoint x: 90, startPoint y: 295, endPoint x: 109, endPoint y: 272, distance: 29.6
click at [109, 272] on video at bounding box center [70, 300] width 133 height 75
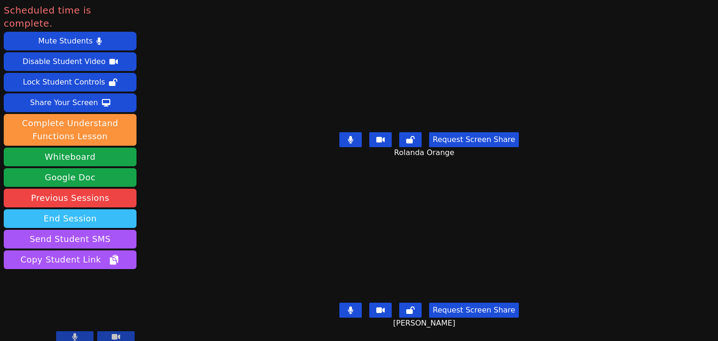
click at [117, 210] on button "End Session" at bounding box center [70, 219] width 133 height 19
